Goal: Task Accomplishment & Management: Complete application form

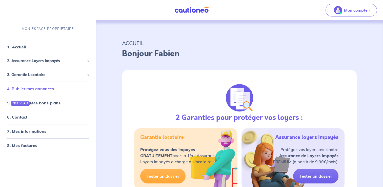
click at [47, 87] on link "4. Publier mes annonces" at bounding box center [30, 88] width 47 height 5
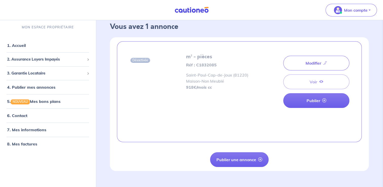
scroll to position [10, 0]
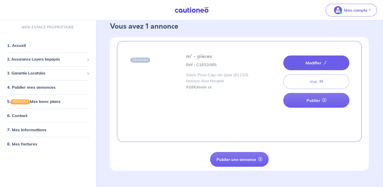
click at [304, 63] on link "Modifier" at bounding box center [316, 62] width 66 height 15
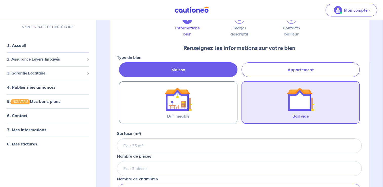
scroll to position [35, 0]
click at [275, 95] on div at bounding box center [300, 98] width 53 height 27
click at [0, 0] on input "Bail vide" at bounding box center [0, 0] width 0 height 0
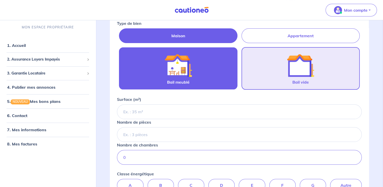
scroll to position [70, 0]
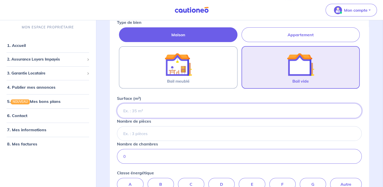
click at [207, 107] on input "Surface (m²)" at bounding box center [239, 110] width 245 height 15
type input "92"
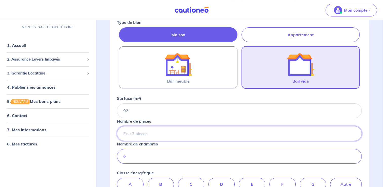
click at [158, 132] on input "Nombre de pièces" at bounding box center [239, 133] width 245 height 15
type input "4"
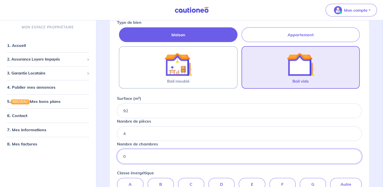
click at [140, 156] on input "0" at bounding box center [239, 156] width 245 height 15
type input "0"
type input "3"
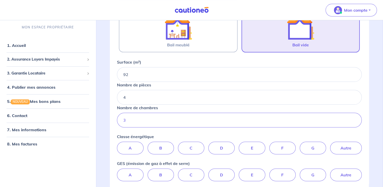
scroll to position [107, 0]
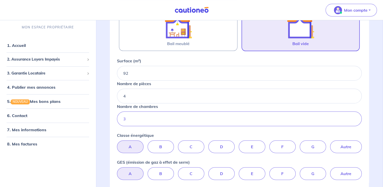
drag, startPoint x: 133, startPoint y: 147, endPoint x: 130, endPoint y: 174, distance: 27.0
click at [130, 174] on div "Type de bien Maison Appartement Bail meublé Bail vide Surface (m²) 92 Nombre de…" at bounding box center [239, 81] width 245 height 198
click at [130, 174] on label "A" at bounding box center [130, 173] width 26 height 13
click at [238, 170] on input "A" at bounding box center [239, 168] width 3 height 3
radio input "true"
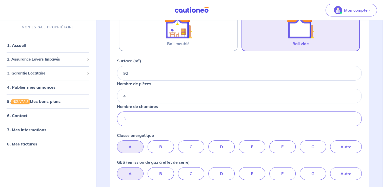
click at [130, 144] on label "A" at bounding box center [130, 146] width 26 height 13
click at [238, 143] on input "A" at bounding box center [239, 141] width 3 height 3
radio input "true"
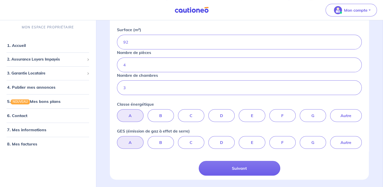
scroll to position [154, 0]
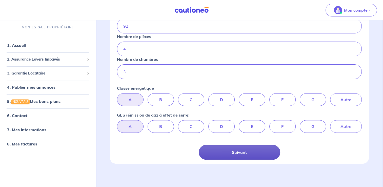
click at [221, 150] on button "Suivant" at bounding box center [239, 152] width 81 height 15
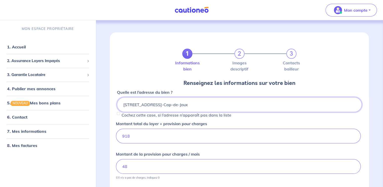
click at [124, 103] on input "[STREET_ADDRESS]-Cap-de-Joux" at bounding box center [239, 104] width 245 height 15
click at [125, 103] on input "[STREET_ADDRESS]-Cap-de-Joux" at bounding box center [239, 104] width 245 height 15
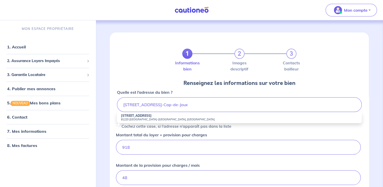
click at [133, 117] on small "81220 [GEOGRAPHIC_DATA]-[GEOGRAPHIC_DATA], [GEOGRAPHIC_DATA]" at bounding box center [239, 119] width 237 height 4
type input "[STREET_ADDRESS]"
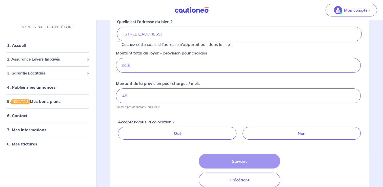
scroll to position [72, 0]
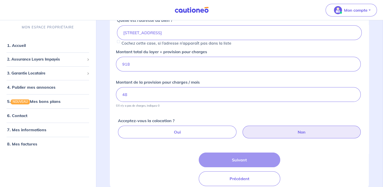
click at [256, 128] on label "Non" at bounding box center [301, 131] width 118 height 13
click at [242, 128] on input "Non" at bounding box center [240, 126] width 3 height 3
radio input "true"
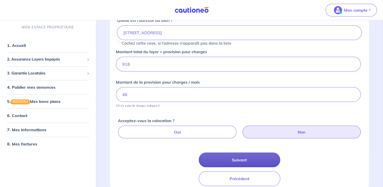
click at [241, 158] on button "Suivant" at bounding box center [239, 159] width 81 height 15
